Goal: Information Seeking & Learning: Learn about a topic

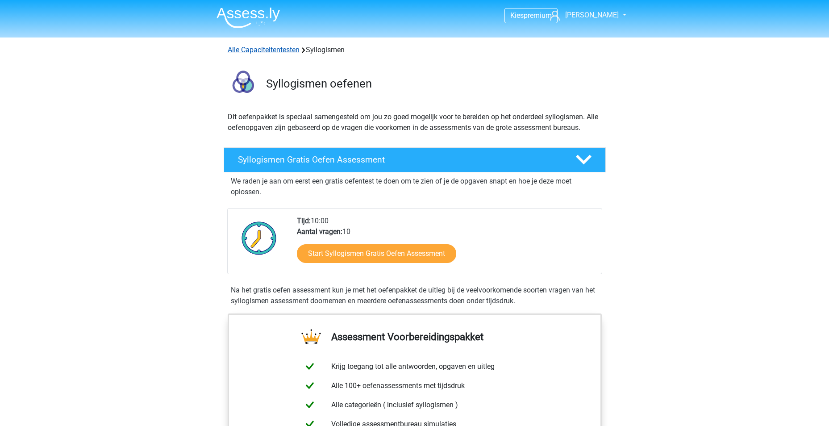
drag, startPoint x: 255, startPoint y: 52, endPoint x: 248, endPoint y: 54, distance: 7.7
click at [255, 52] on link "Alle Capaciteitentesten" at bounding box center [264, 50] width 72 height 8
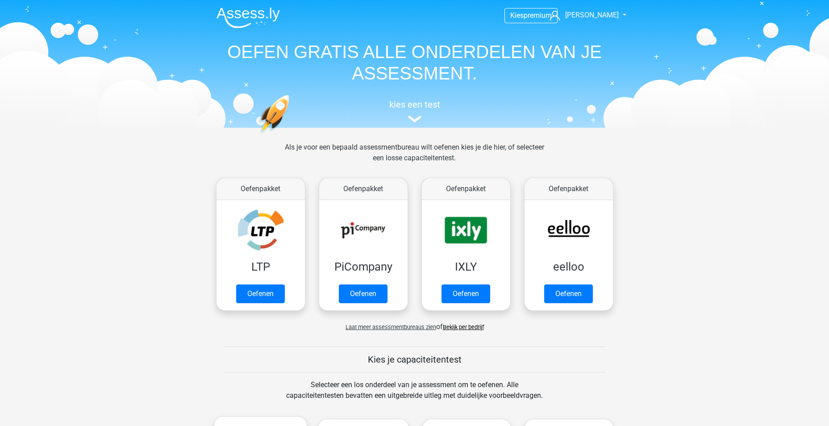
scroll to position [380, 0]
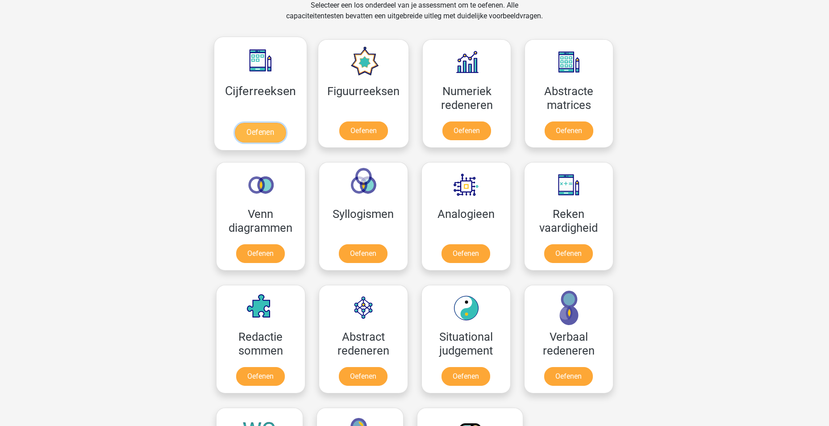
click at [260, 135] on link "Oefenen" at bounding box center [260, 133] width 51 height 20
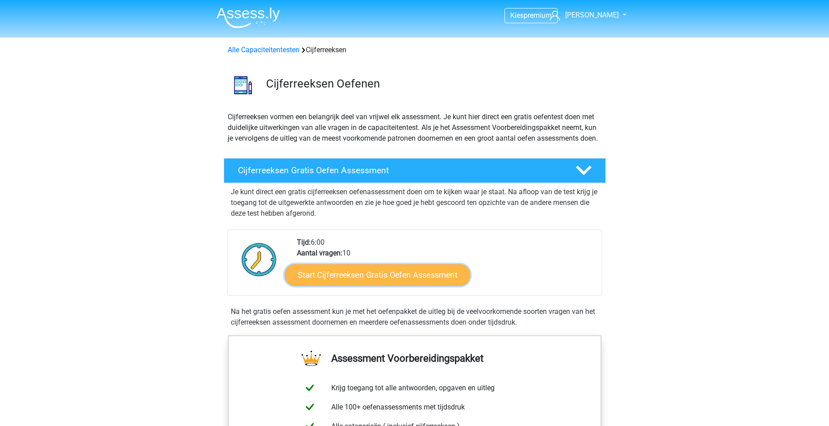
click at [354, 283] on link "Start Cijferreeksen Gratis Oefen Assessment" at bounding box center [377, 274] width 185 height 21
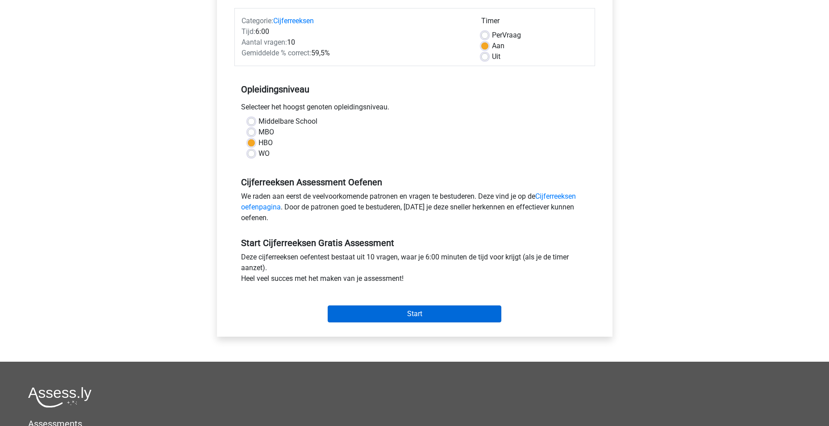
scroll to position [119, 0]
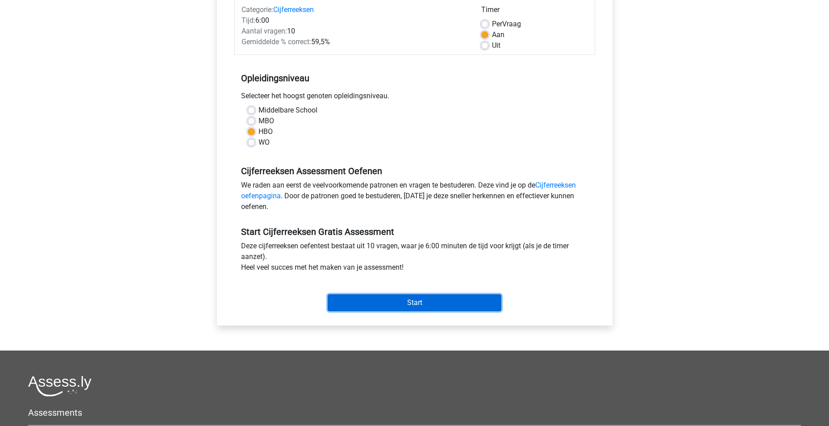
click at [416, 303] on input "Start" at bounding box center [415, 302] width 174 height 17
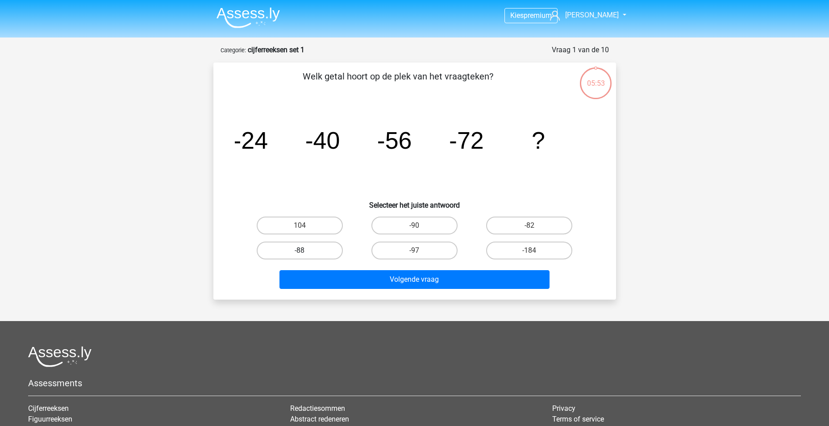
click at [293, 248] on label "-88" at bounding box center [300, 251] width 86 height 18
click at [300, 250] on input "-88" at bounding box center [303, 253] width 6 height 6
radio input "true"
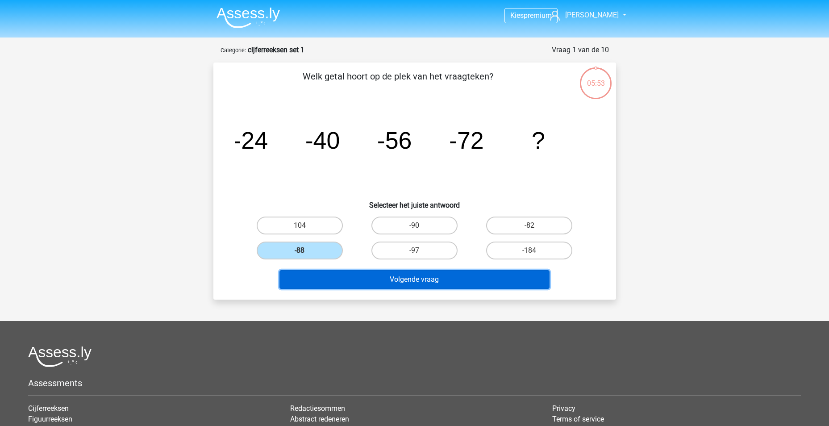
click at [380, 281] on button "Volgende vraag" at bounding box center [415, 279] width 270 height 19
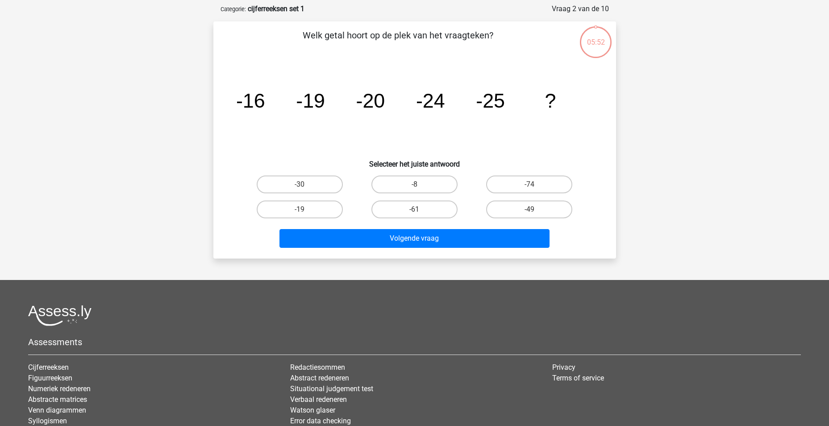
scroll to position [45, 0]
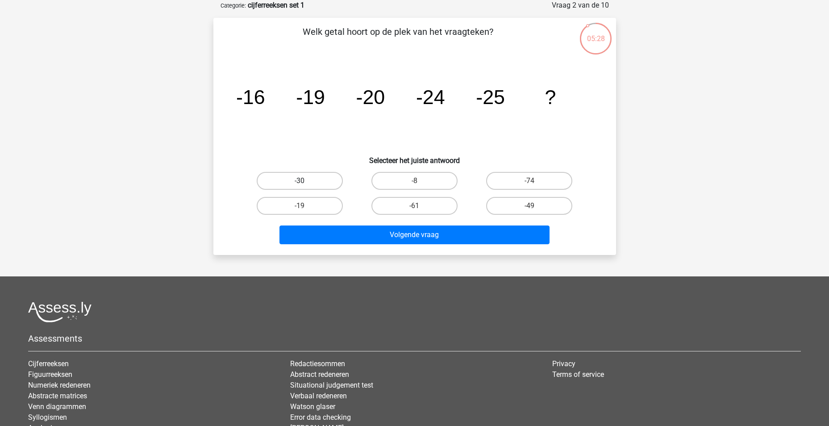
click at [298, 175] on label "-30" at bounding box center [300, 181] width 86 height 18
click at [300, 181] on input "-30" at bounding box center [303, 184] width 6 height 6
radio input "true"
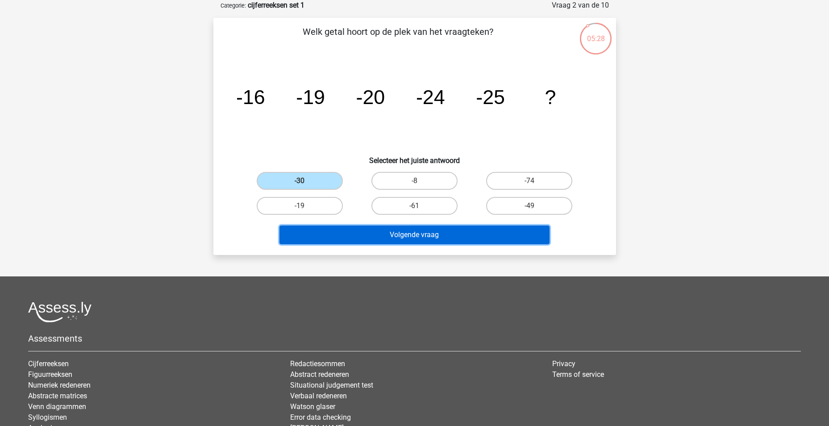
click at [389, 242] on button "Volgende vraag" at bounding box center [415, 234] width 270 height 19
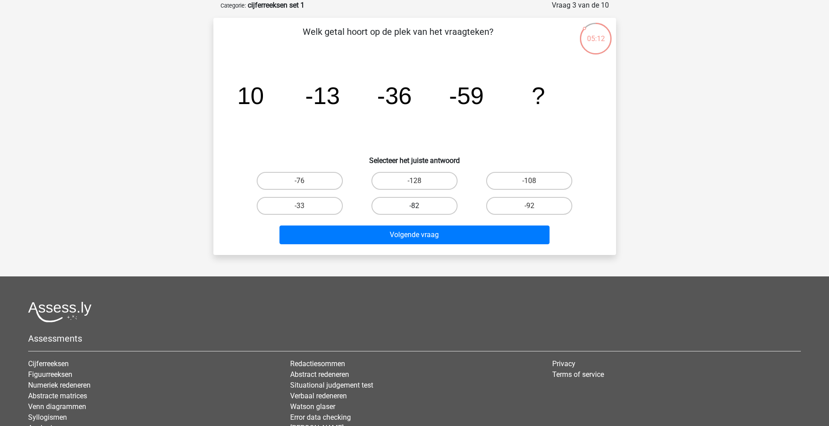
click at [421, 204] on label "-82" at bounding box center [414, 206] width 86 height 18
click at [420, 206] on input "-82" at bounding box center [417, 209] width 6 height 6
radio input "true"
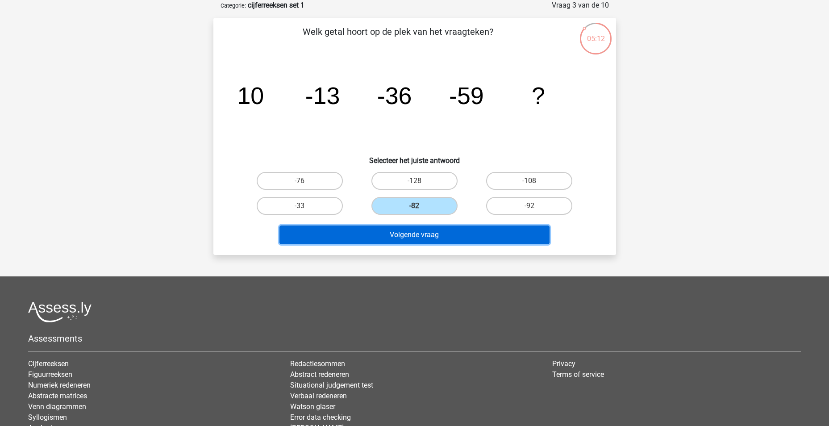
click at [424, 234] on button "Volgende vraag" at bounding box center [415, 234] width 270 height 19
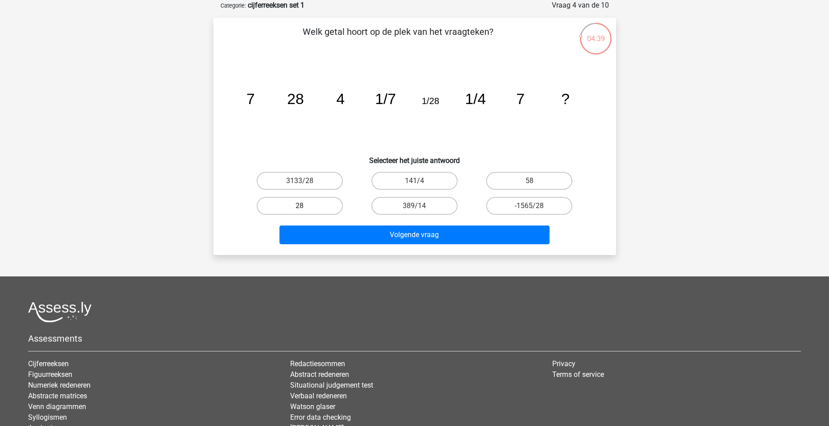
click at [294, 199] on label "28" at bounding box center [300, 206] width 86 height 18
click at [300, 206] on input "28" at bounding box center [303, 209] width 6 height 6
radio input "true"
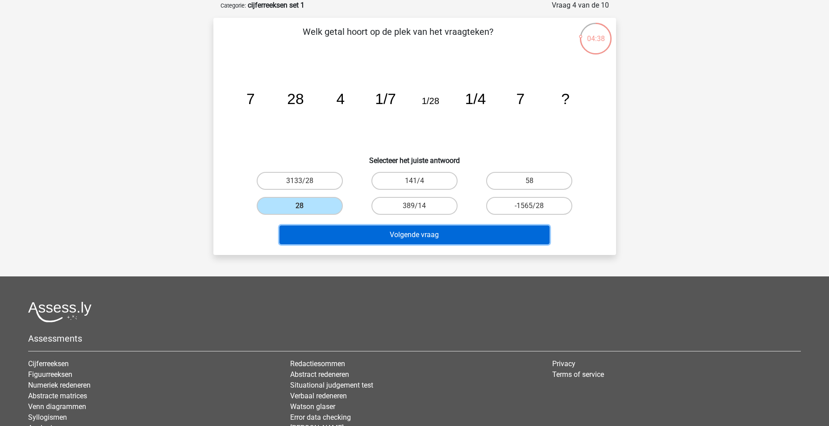
click at [443, 238] on button "Volgende vraag" at bounding box center [415, 234] width 270 height 19
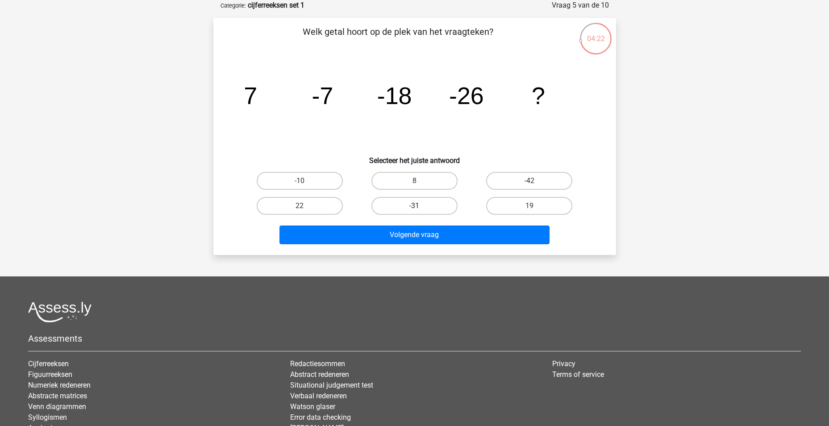
click at [409, 209] on label "-31" at bounding box center [414, 206] width 86 height 18
click at [414, 209] on input "-31" at bounding box center [417, 209] width 6 height 6
radio input "true"
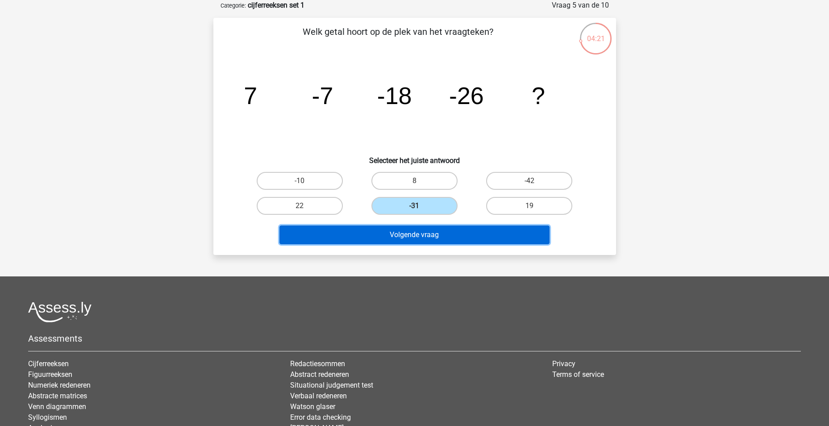
click at [428, 240] on button "Volgende vraag" at bounding box center [415, 234] width 270 height 19
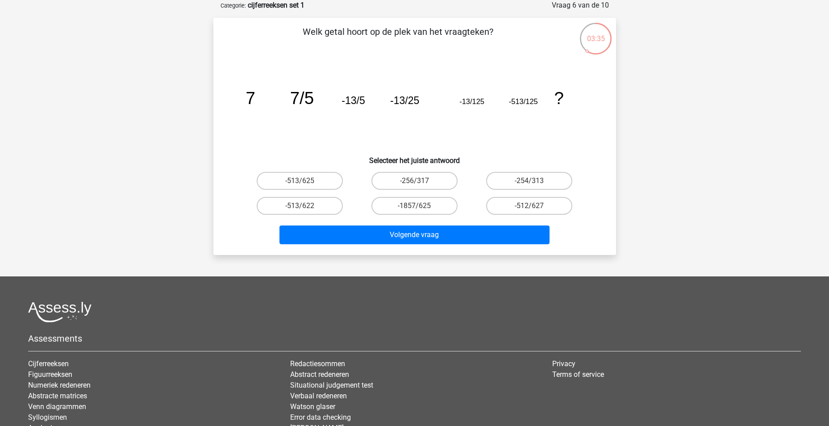
scroll to position [0, 0]
